Goal: Task Accomplishment & Management: Use online tool/utility

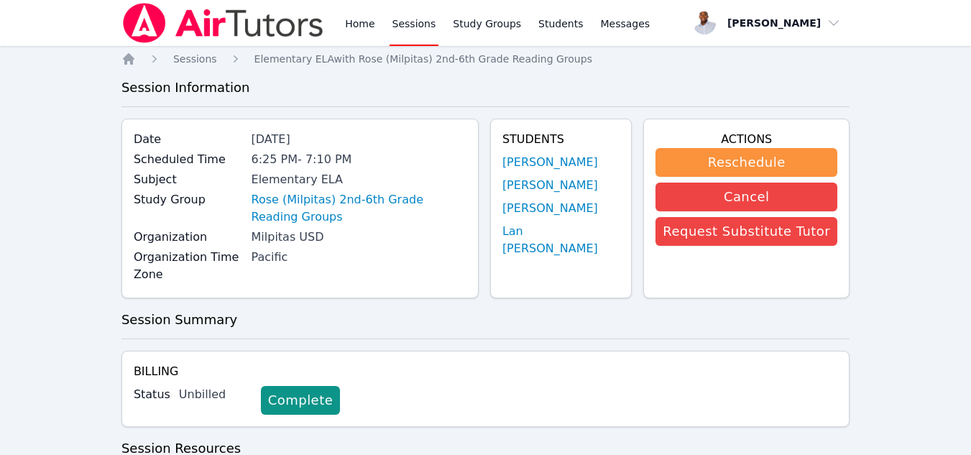
click at [419, 22] on link "Sessions" at bounding box center [414, 23] width 50 height 46
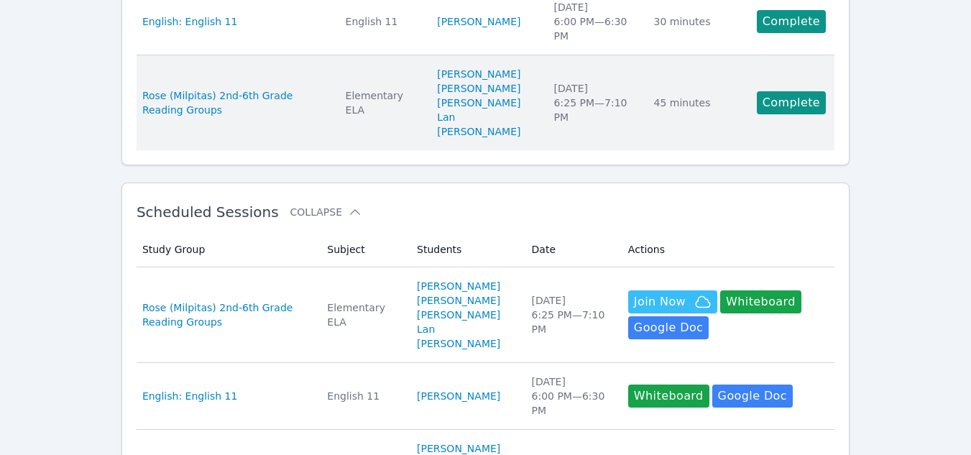
scroll to position [189, 0]
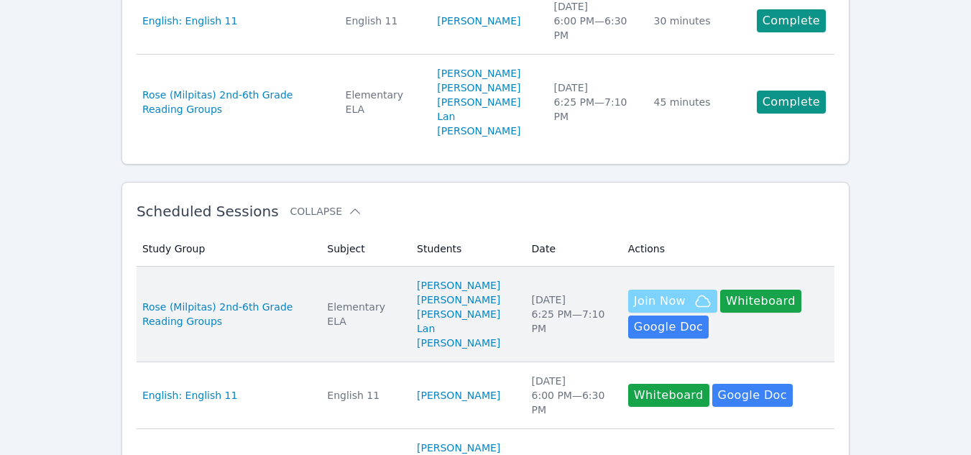
click at [635, 292] on span "Join Now" at bounding box center [660, 300] width 52 height 17
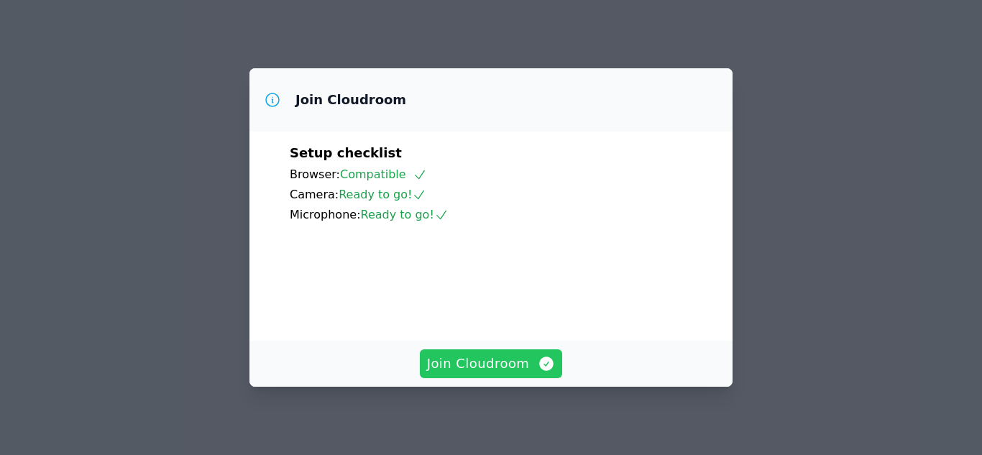
click at [492, 362] on span "Join Cloudroom" at bounding box center [491, 364] width 129 height 20
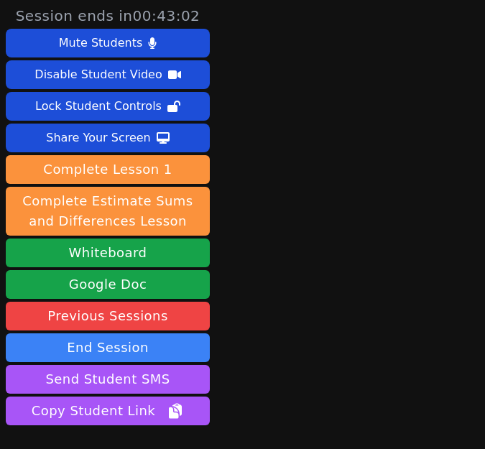
drag, startPoint x: 315, startPoint y: 277, endPoint x: 343, endPoint y: 248, distance: 40.7
click at [343, 248] on main at bounding box center [350, 224] width 90 height 449
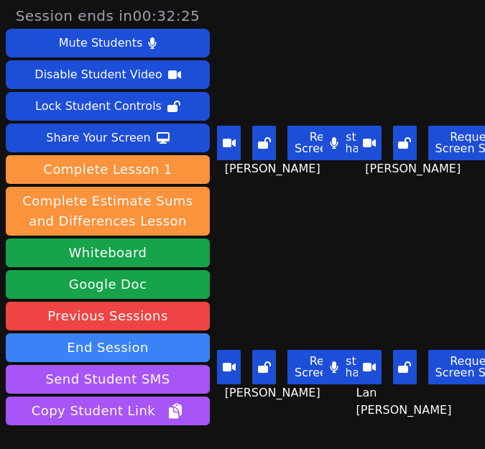
click at [267, 146] on button at bounding box center [264, 143] width 24 height 34
click at [268, 143] on button at bounding box center [264, 143] width 24 height 34
click at [323, 143] on button at bounding box center [335, 143] width 24 height 34
click at [331, 361] on icon at bounding box center [335, 366] width 8 height 11
click at [327, 361] on icon at bounding box center [334, 366] width 14 height 11
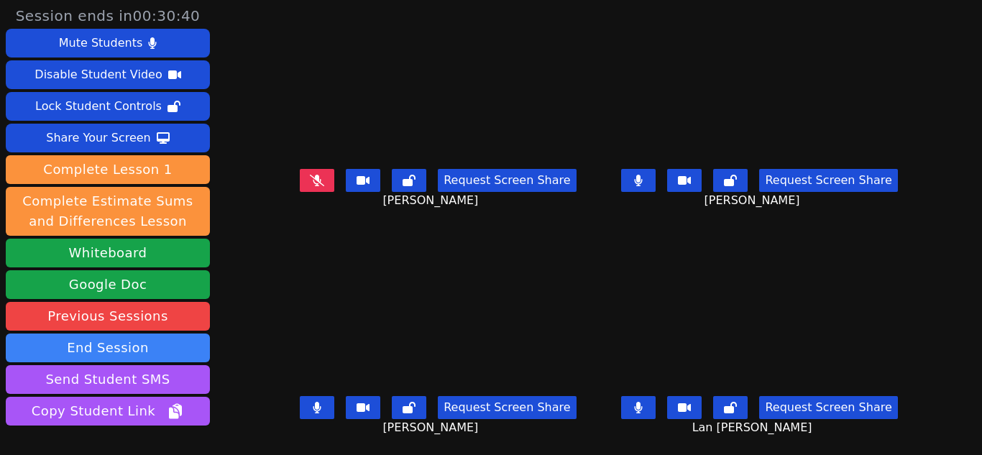
click at [312, 179] on icon at bounding box center [317, 180] width 14 height 11
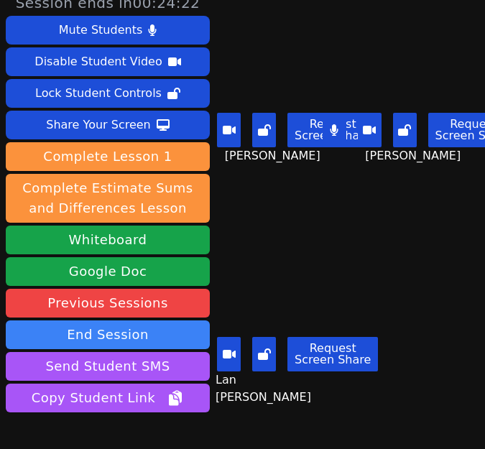
scroll to position [11, 0]
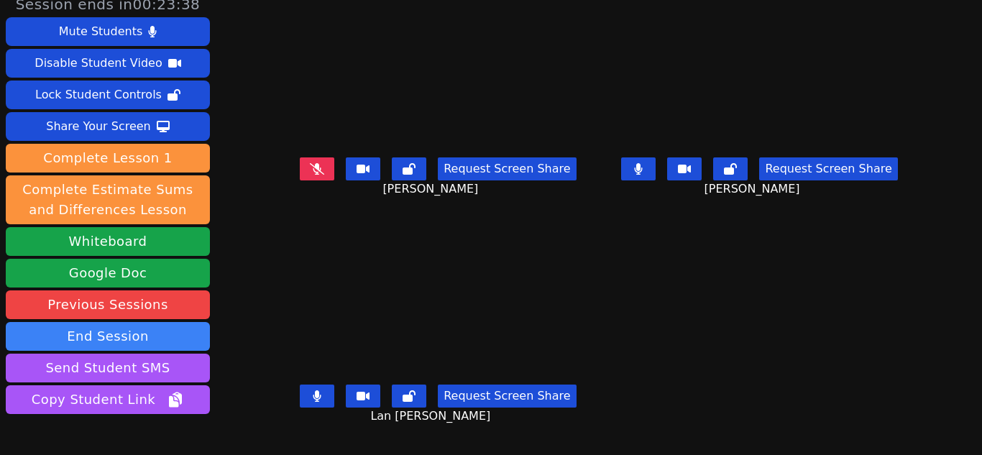
click at [317, 171] on icon at bounding box center [317, 168] width 14 height 11
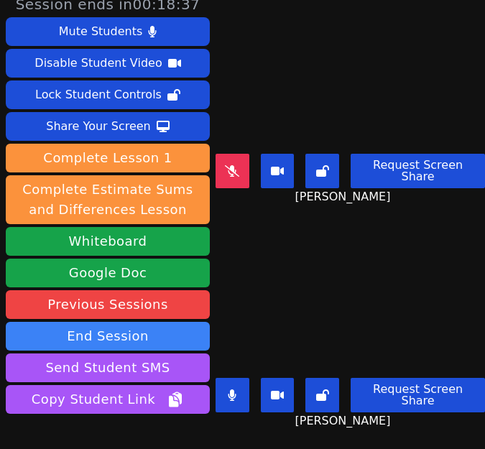
click at [229, 165] on icon at bounding box center [232, 170] width 14 height 11
click at [226, 167] on button at bounding box center [233, 171] width 34 height 34
click at [225, 167] on icon at bounding box center [232, 170] width 14 height 11
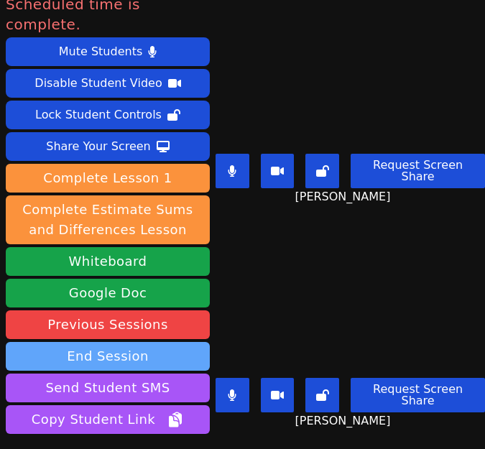
scroll to position [100, 0]
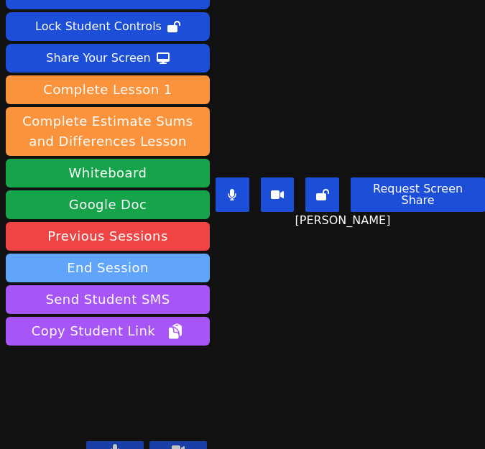
click at [138, 254] on button "End Session" at bounding box center [108, 268] width 204 height 29
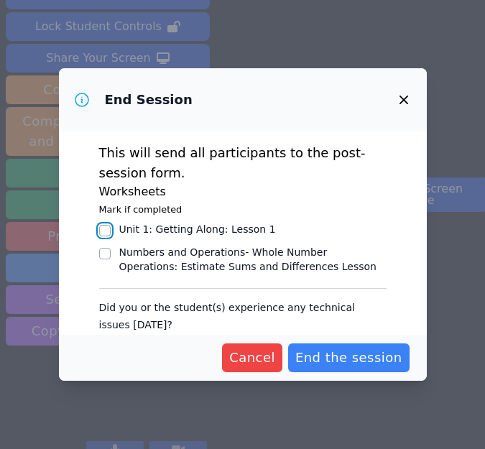
click at [108, 229] on input "Unit 1: Getting Along : Lesson 1" at bounding box center [104, 230] width 11 height 11
checkbox input "true"
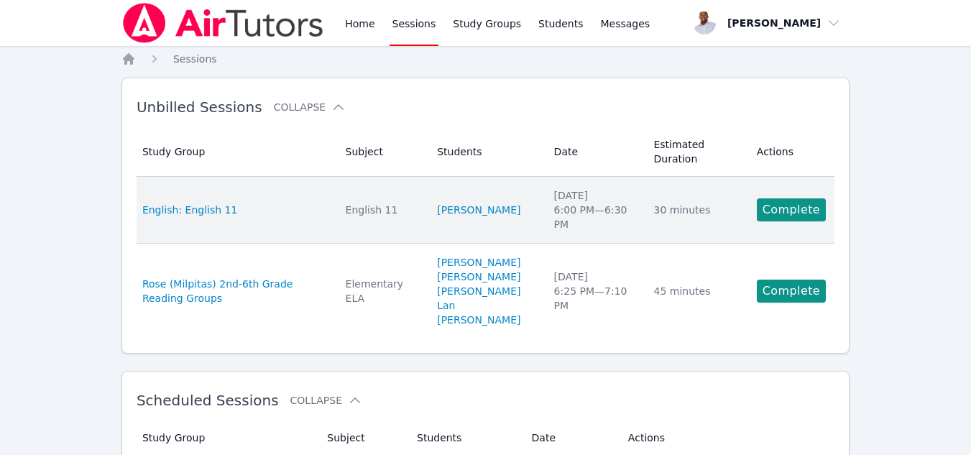
scroll to position [189, 0]
